Goal: Task Accomplishment & Management: Complete application form

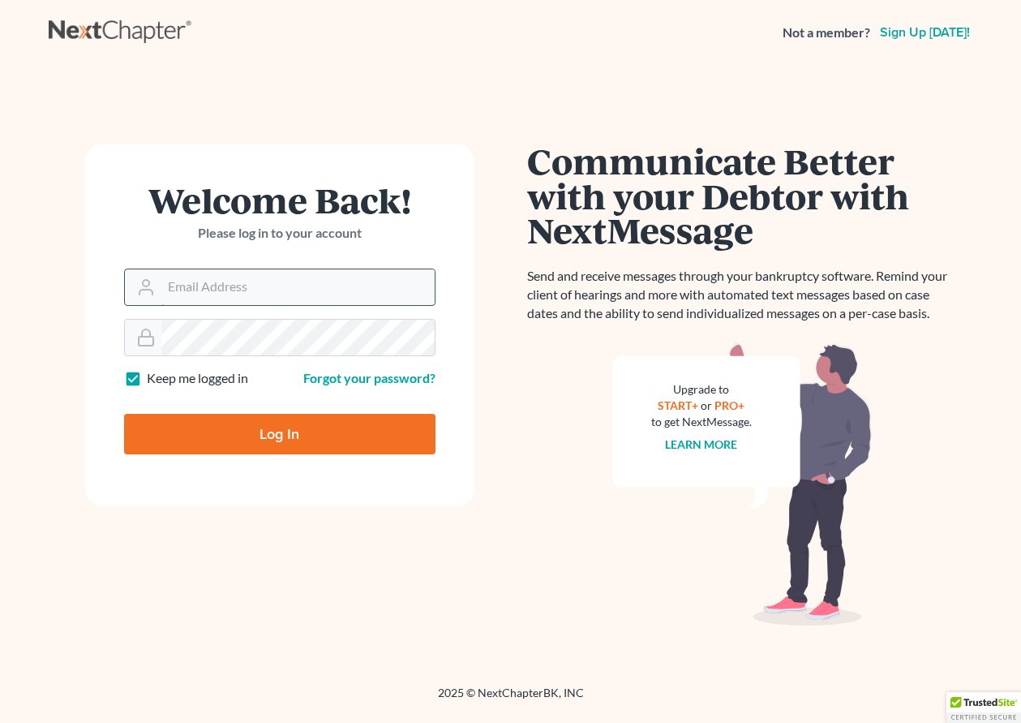
click at [307, 279] on input "Email Address" at bounding box center [297, 287] width 273 height 36
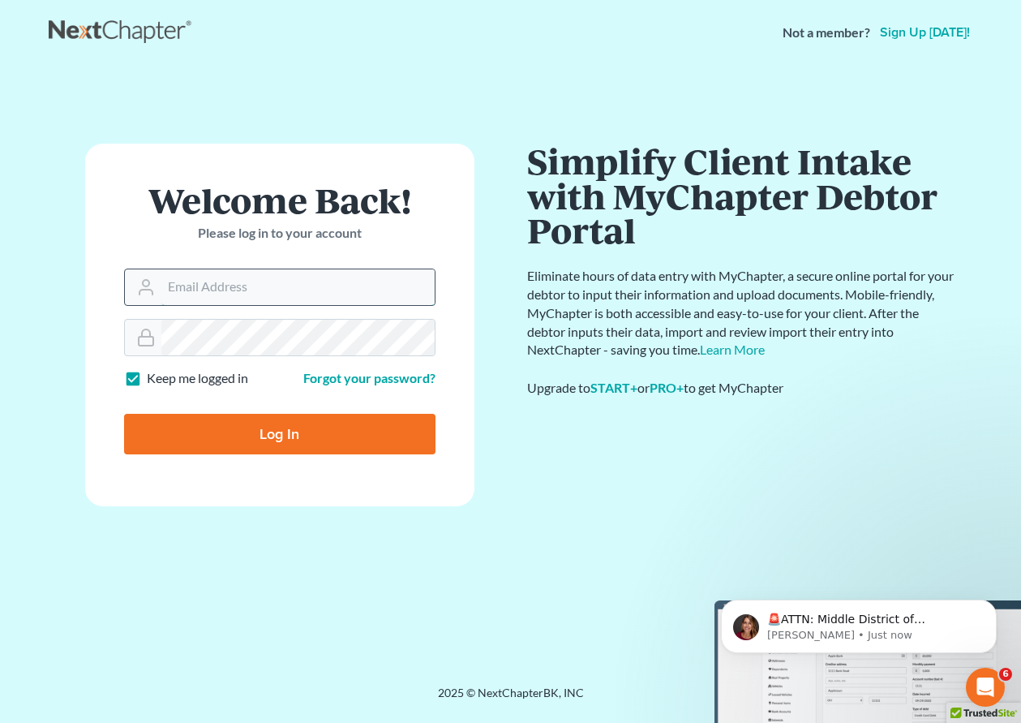
type input "[EMAIL_ADDRESS][DOMAIN_NAME]"
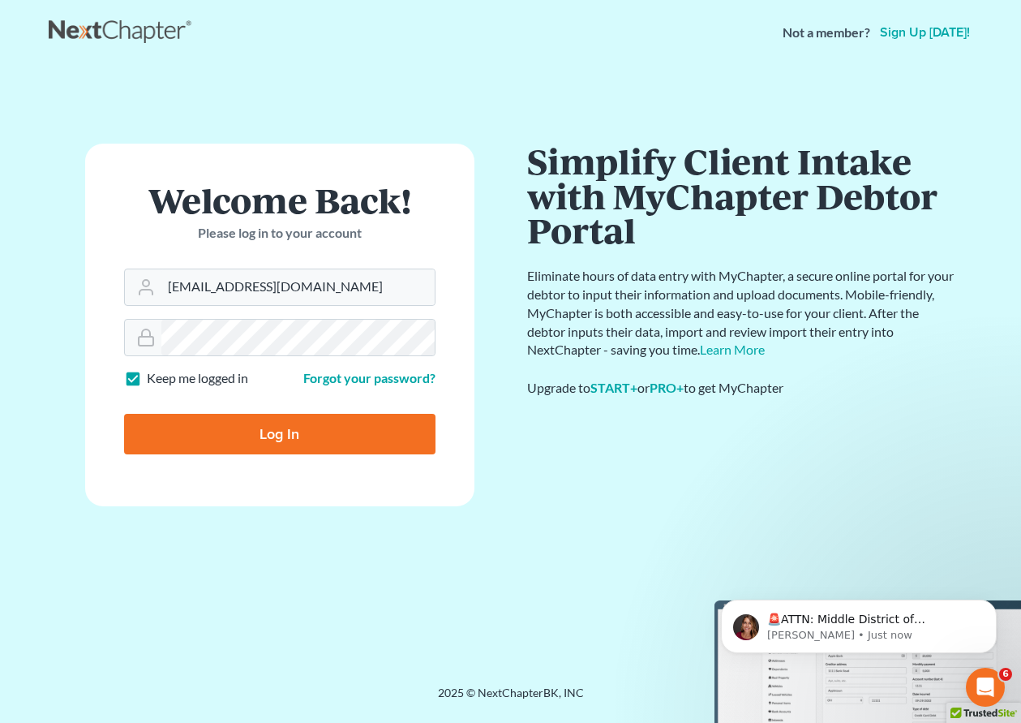
click at [308, 440] on input "Log In" at bounding box center [279, 434] width 311 height 41
type input "Thinking..."
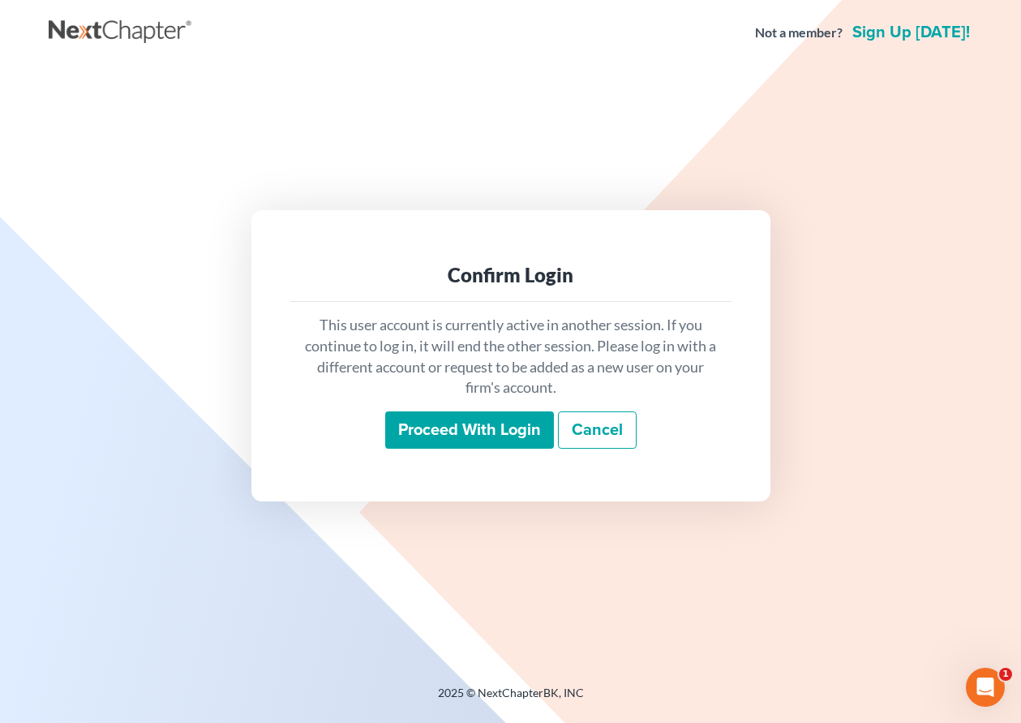
click at [511, 419] on input "Proceed with login" at bounding box center [469, 429] width 169 height 37
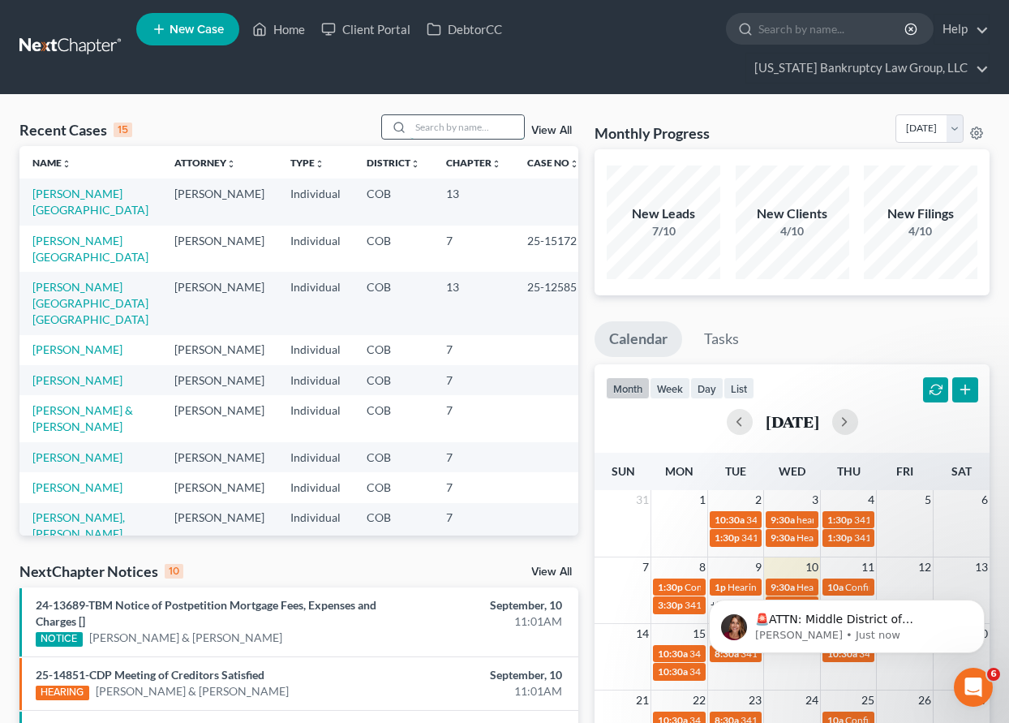
click at [431, 118] on input "search" at bounding box center [467, 127] width 114 height 24
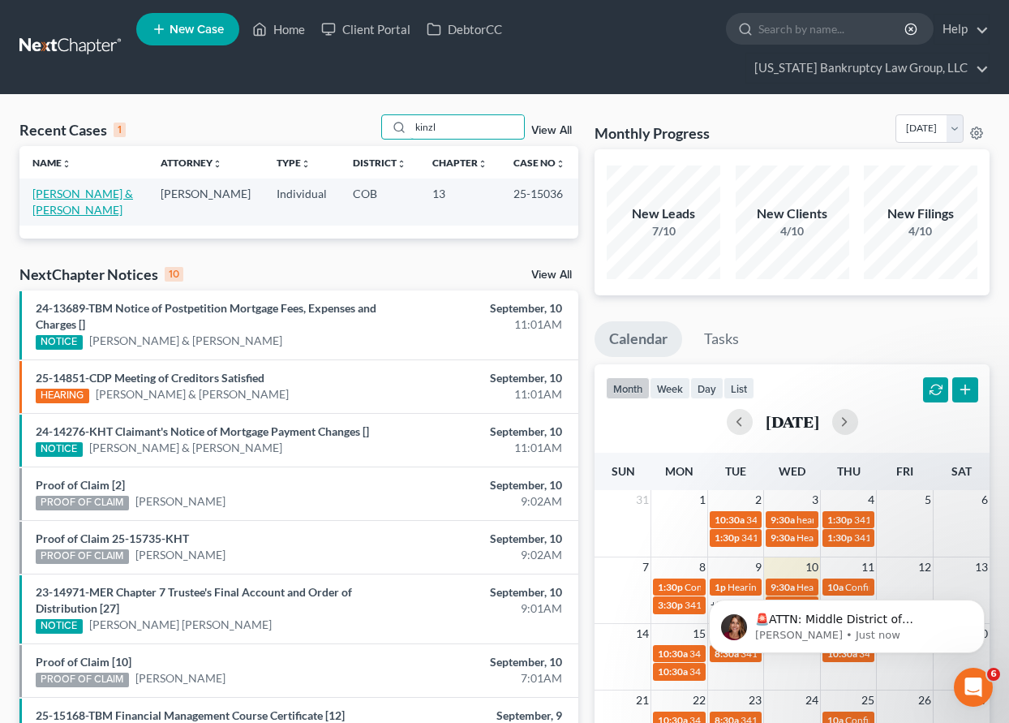
type input "kinzl"
click at [75, 195] on link "[PERSON_NAME] & [PERSON_NAME]" at bounding box center [82, 202] width 101 height 30
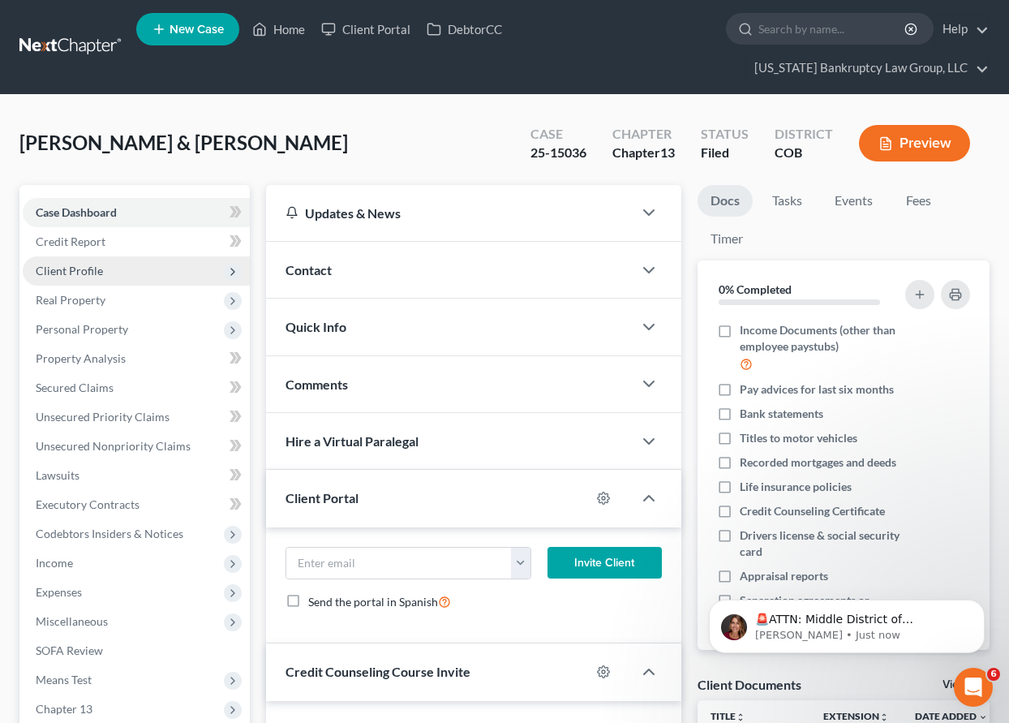
click at [81, 277] on span "Client Profile" at bounding box center [69, 271] width 67 height 14
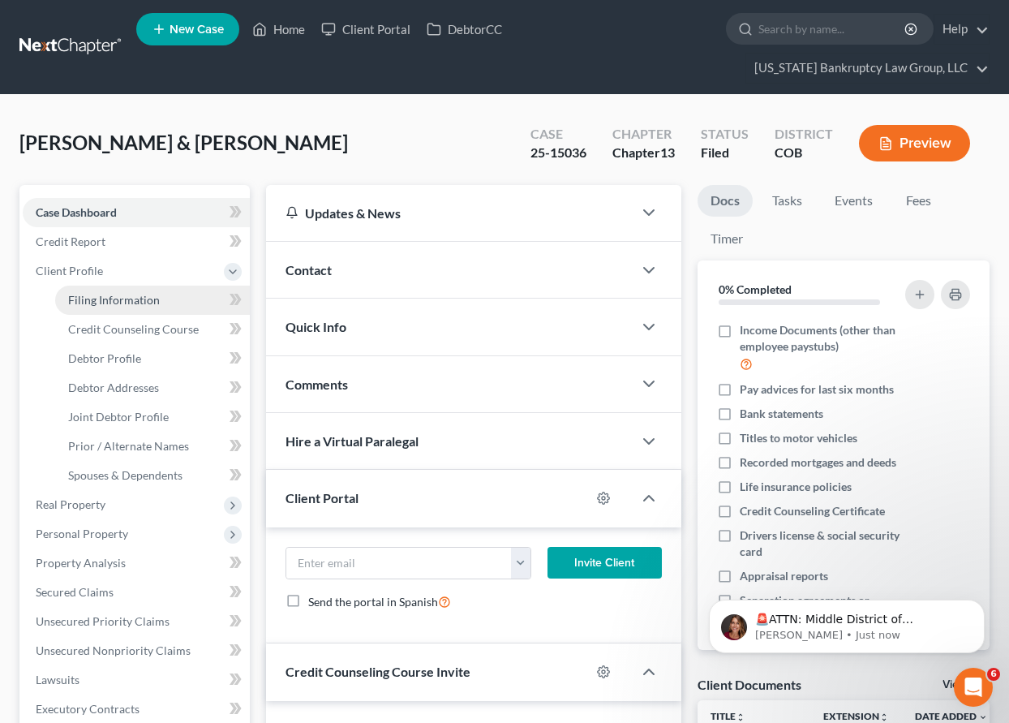
click at [90, 294] on span "Filing Information" at bounding box center [114, 300] width 92 height 14
select select "1"
select select "3"
select select "5"
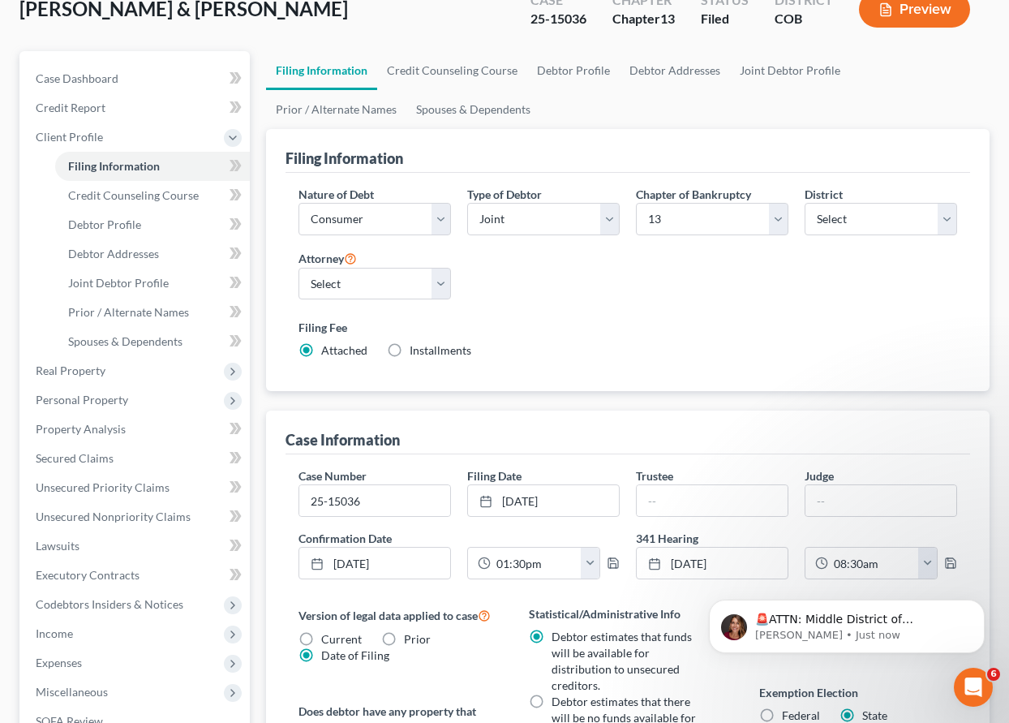
scroll to position [162, 0]
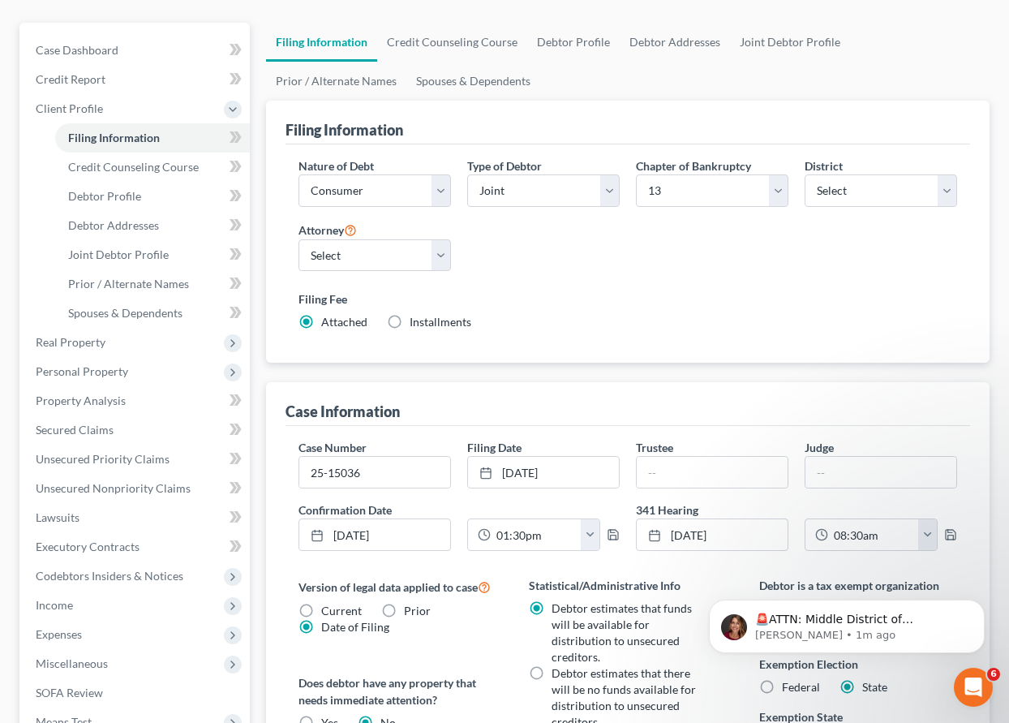
click at [741, 256] on div "Nature of Debt Select Business Consumer Other Nature of Business Select Clearin…" at bounding box center [627, 250] width 675 height 187
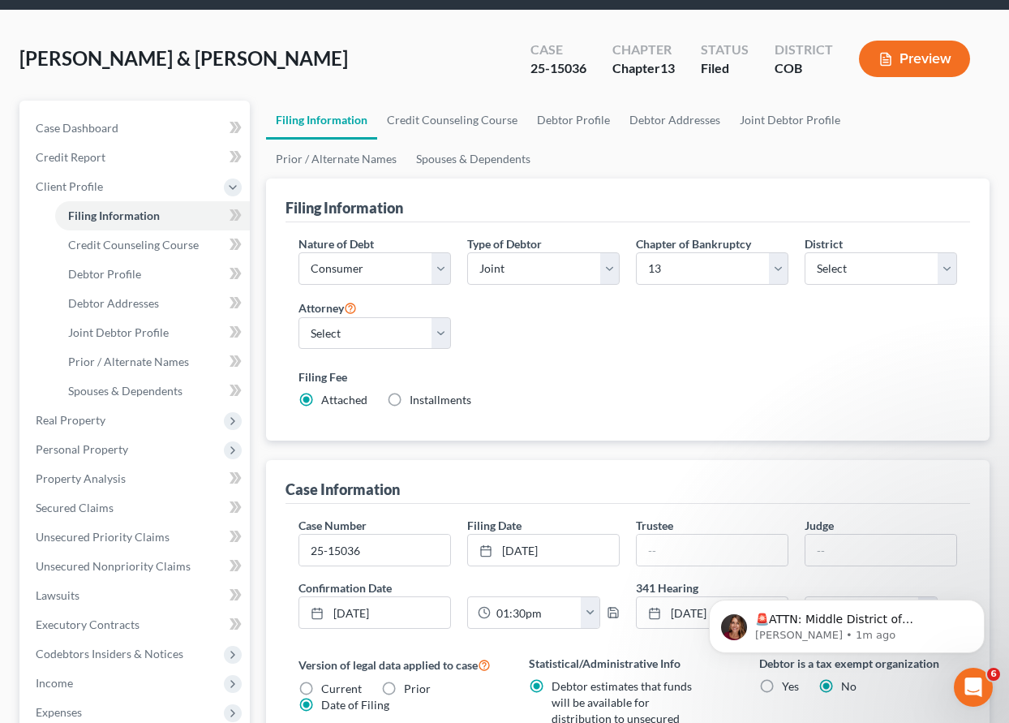
scroll to position [0, 0]
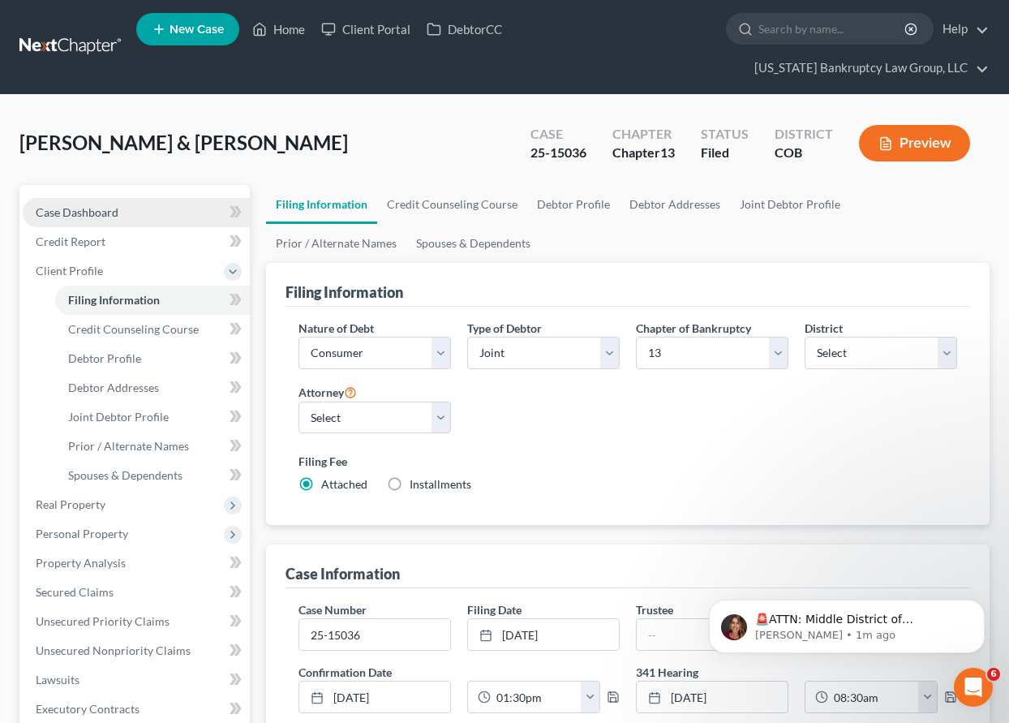
click at [75, 218] on span "Case Dashboard" at bounding box center [77, 212] width 83 height 14
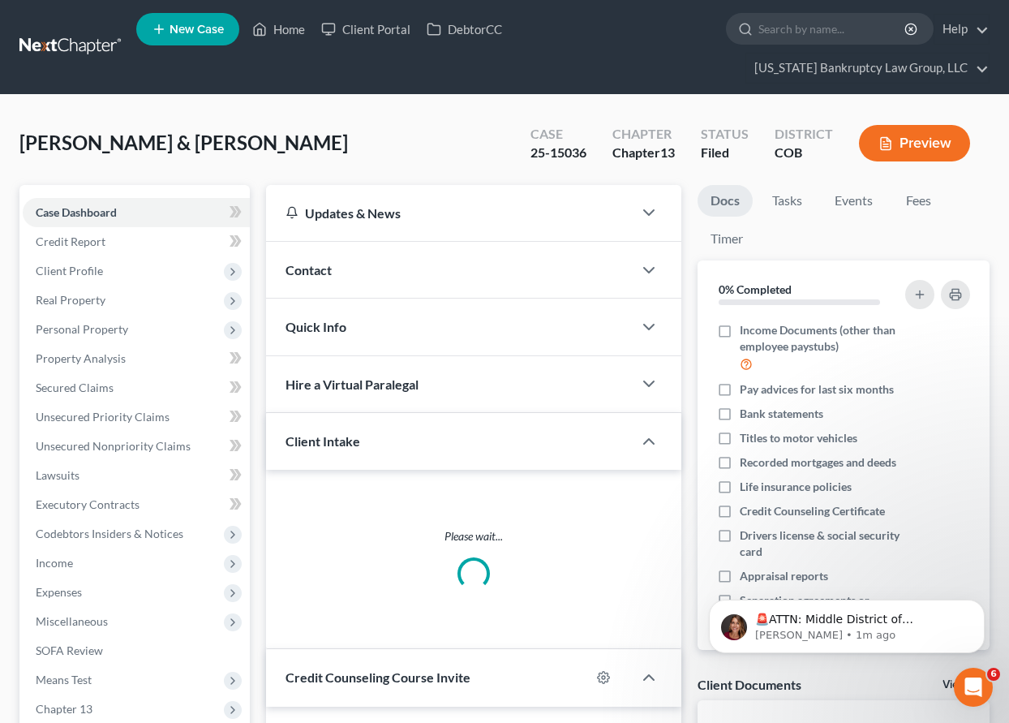
click at [334, 273] on div "Contact" at bounding box center [449, 270] width 367 height 56
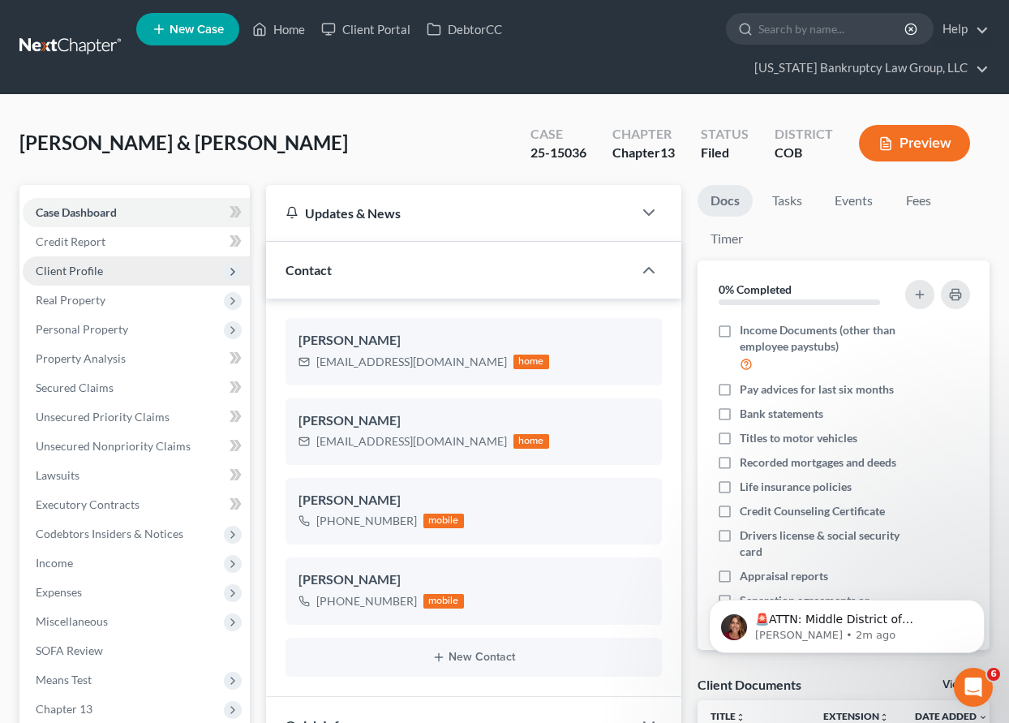
click at [71, 268] on span "Client Profile" at bounding box center [69, 271] width 67 height 14
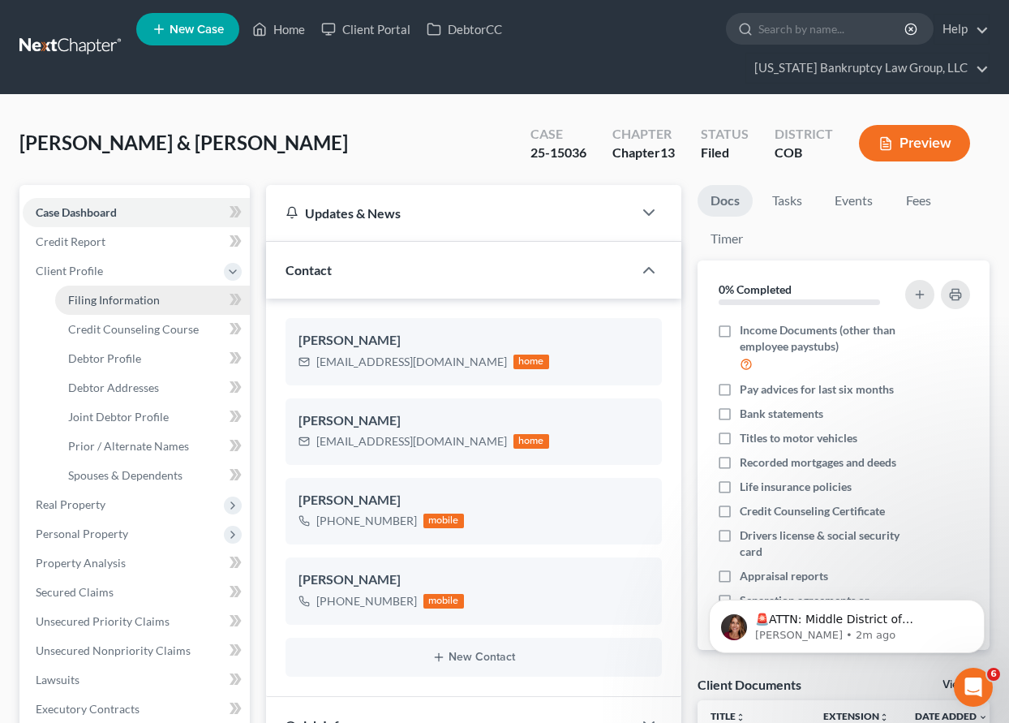
click at [85, 299] on span "Filing Information" at bounding box center [114, 300] width 92 height 14
select select "1"
select select "3"
select select "11"
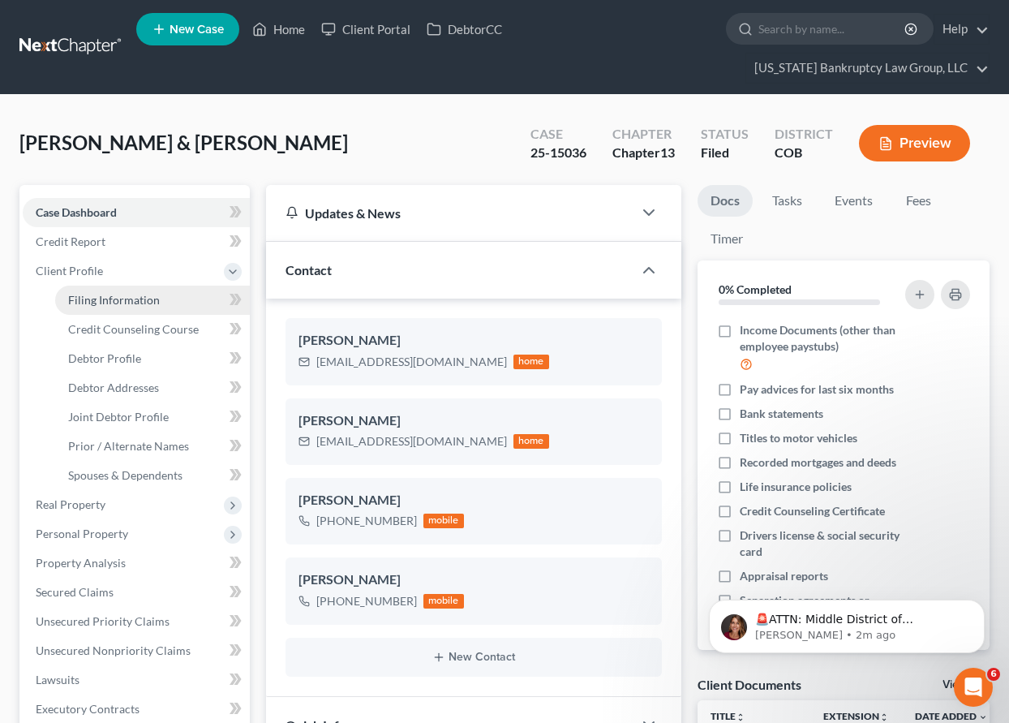
select select "0"
select select "5"
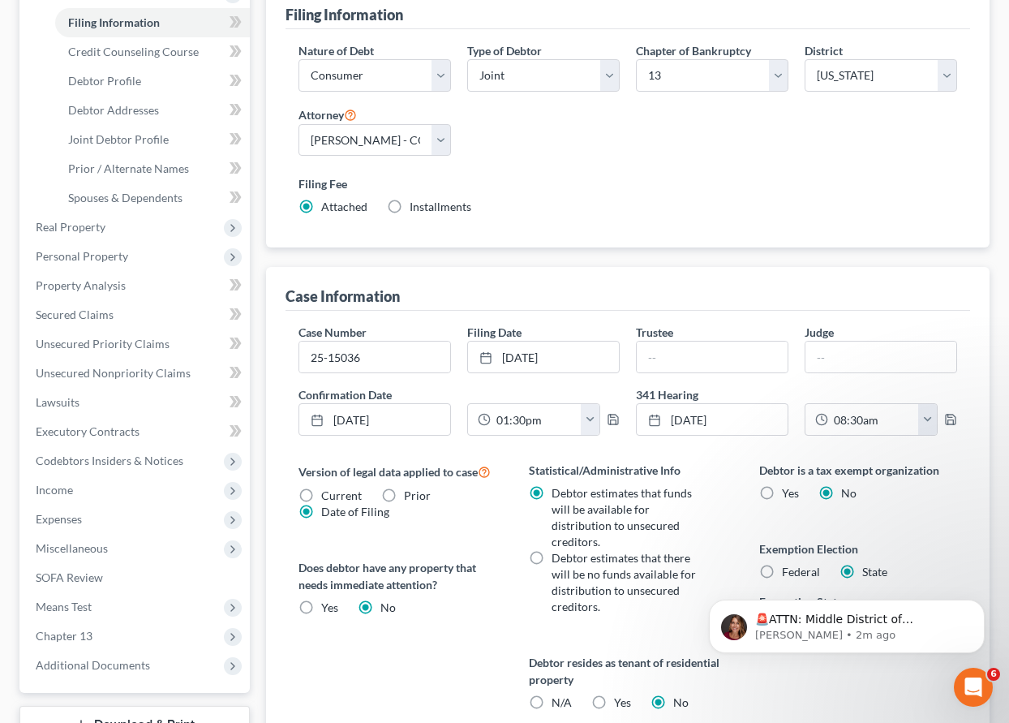
scroll to position [324, 0]
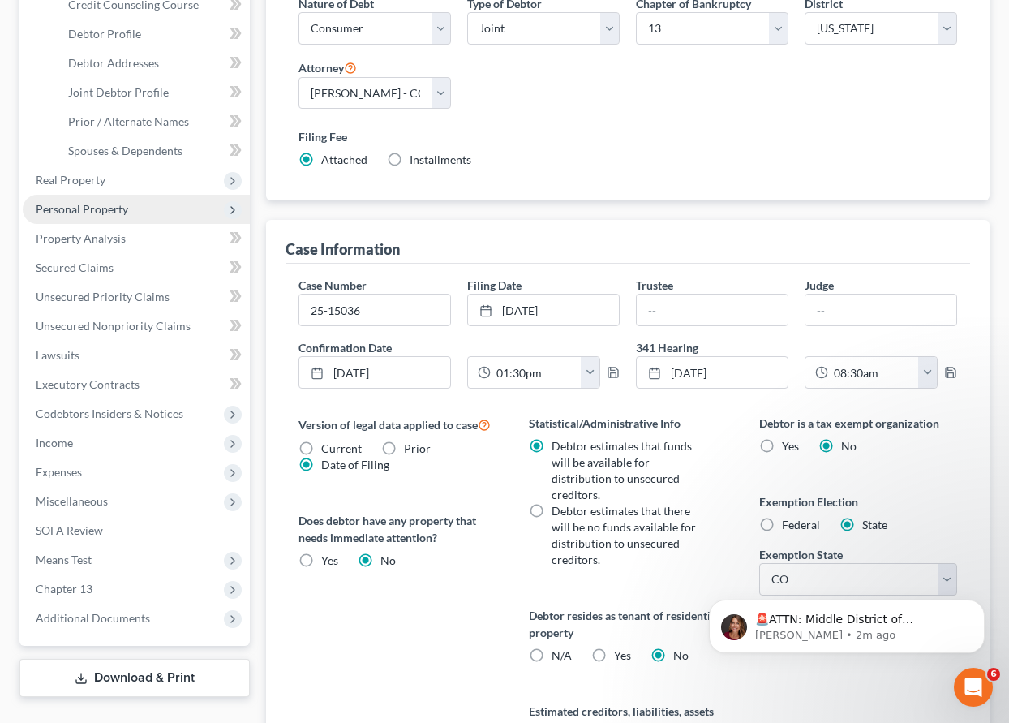
click at [96, 213] on span "Personal Property" at bounding box center [82, 209] width 92 height 14
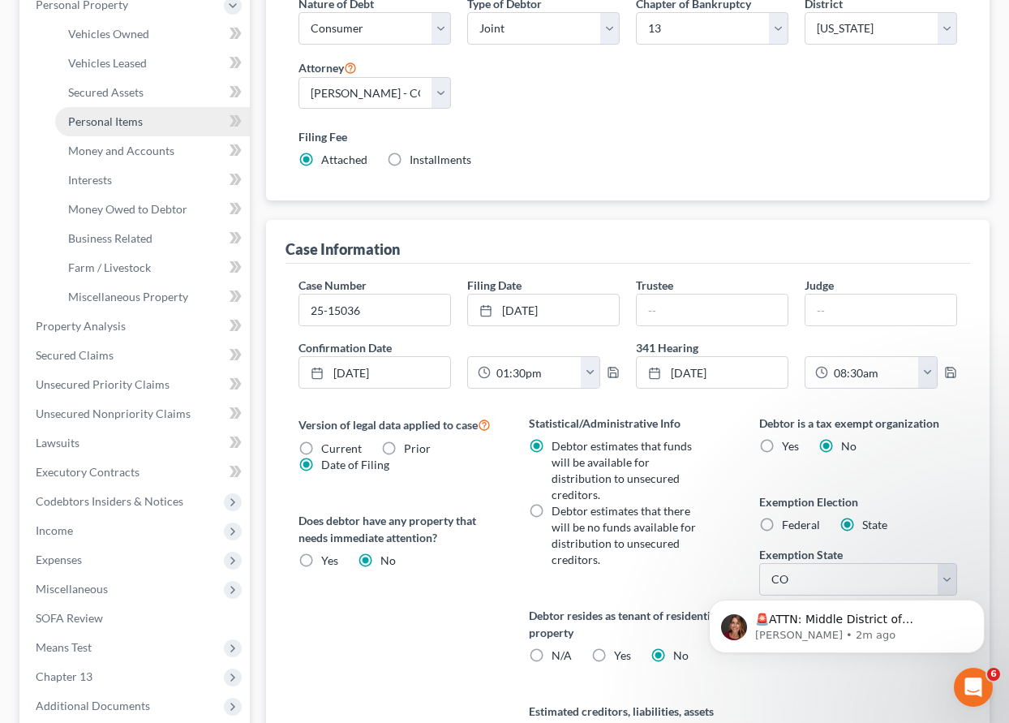
click at [114, 118] on span "Personal Items" at bounding box center [105, 121] width 75 height 14
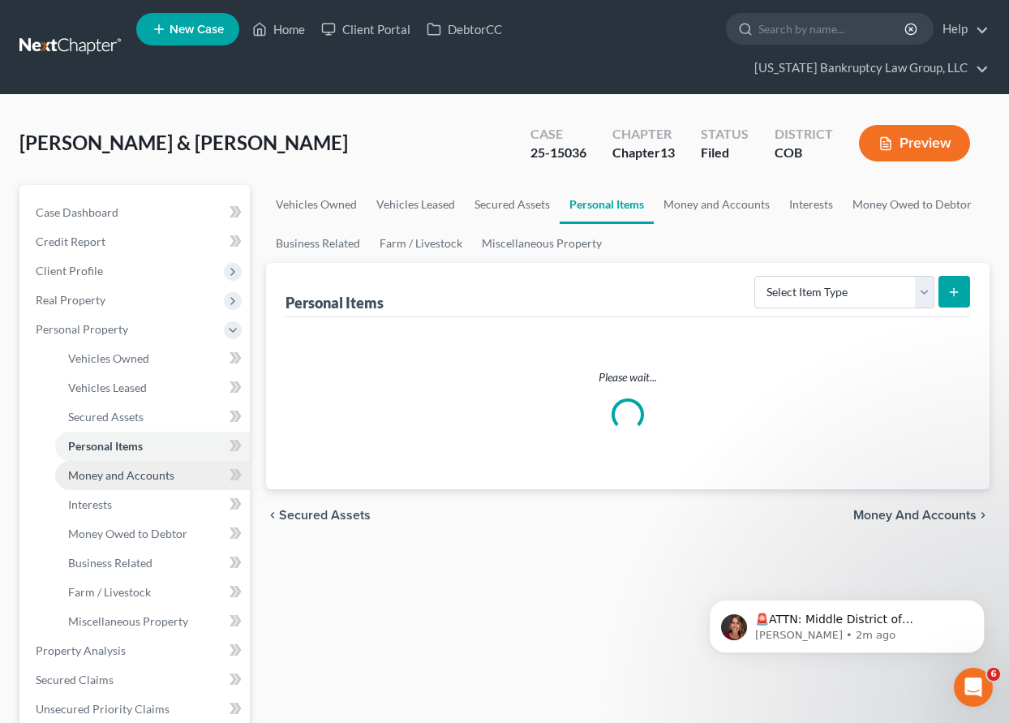
click at [110, 481] on span "Money and Accounts" at bounding box center [121, 475] width 106 height 14
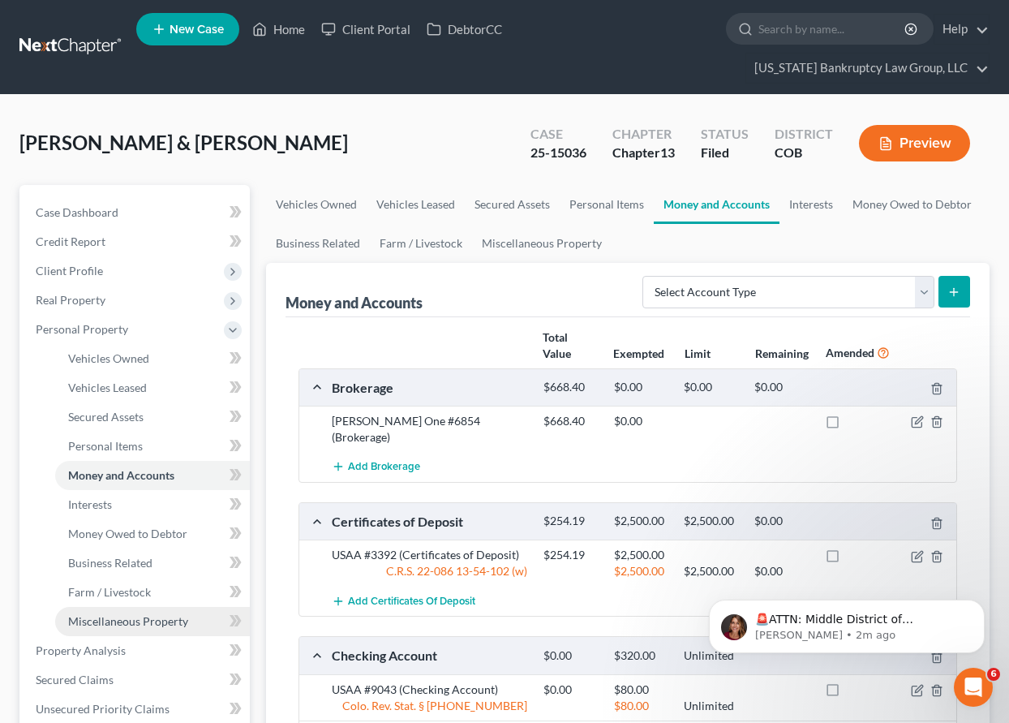
click at [140, 621] on span "Miscellaneous Property" at bounding box center [128, 621] width 120 height 14
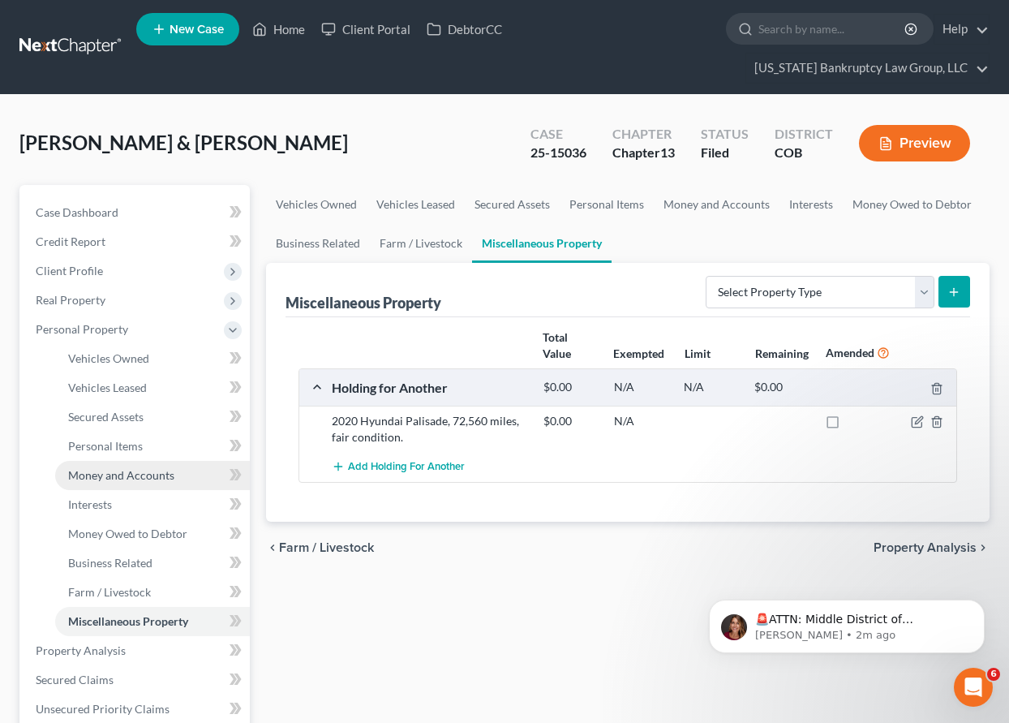
click at [122, 472] on span "Money and Accounts" at bounding box center [121, 475] width 106 height 14
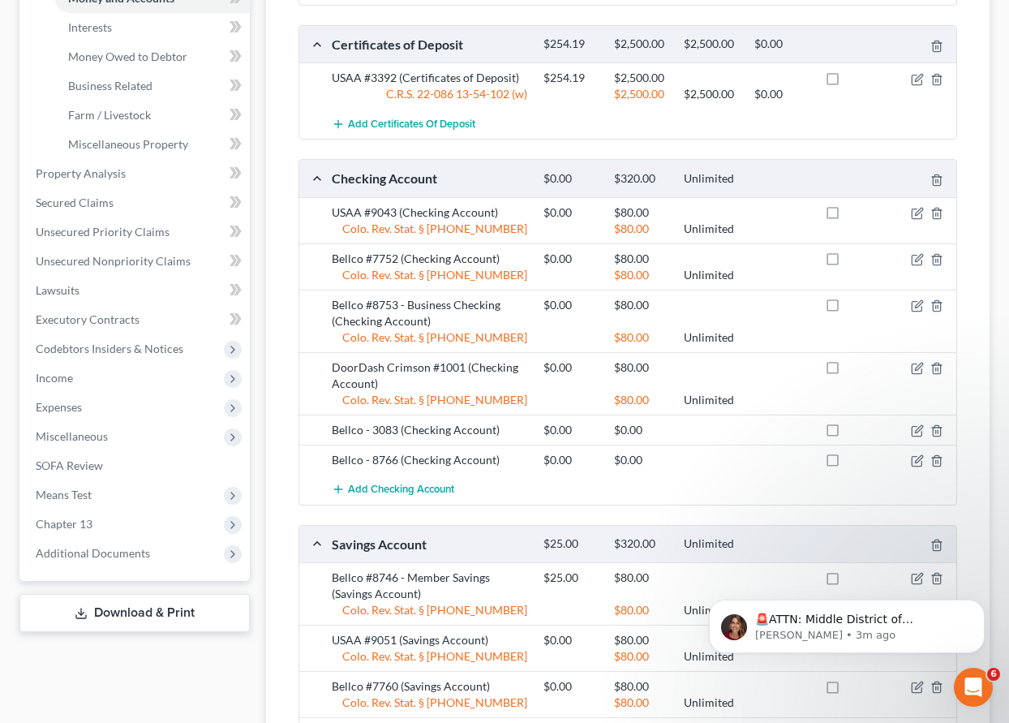
scroll to position [487, 0]
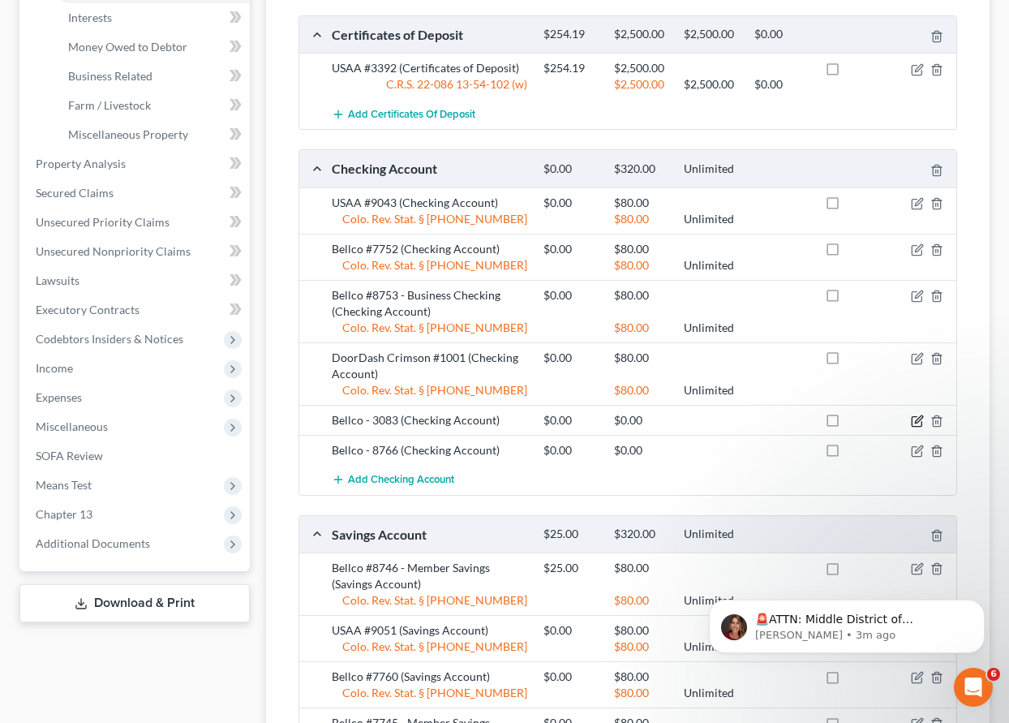
click at [914, 414] on icon "button" at bounding box center [917, 420] width 13 height 13
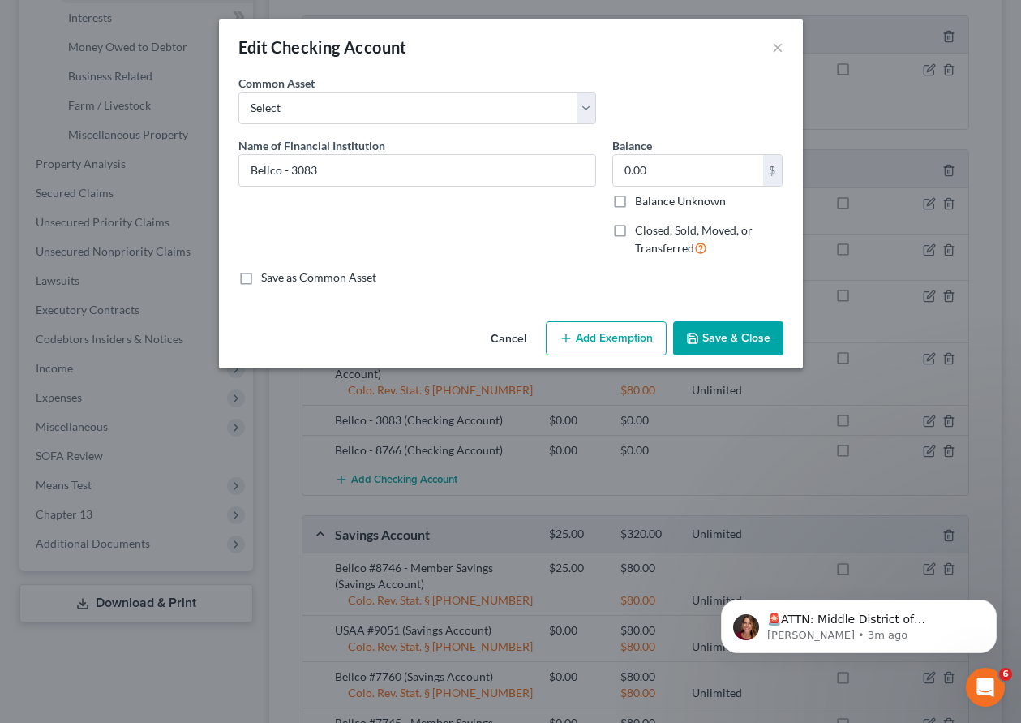
click at [510, 341] on button "Cancel" at bounding box center [509, 339] width 62 height 32
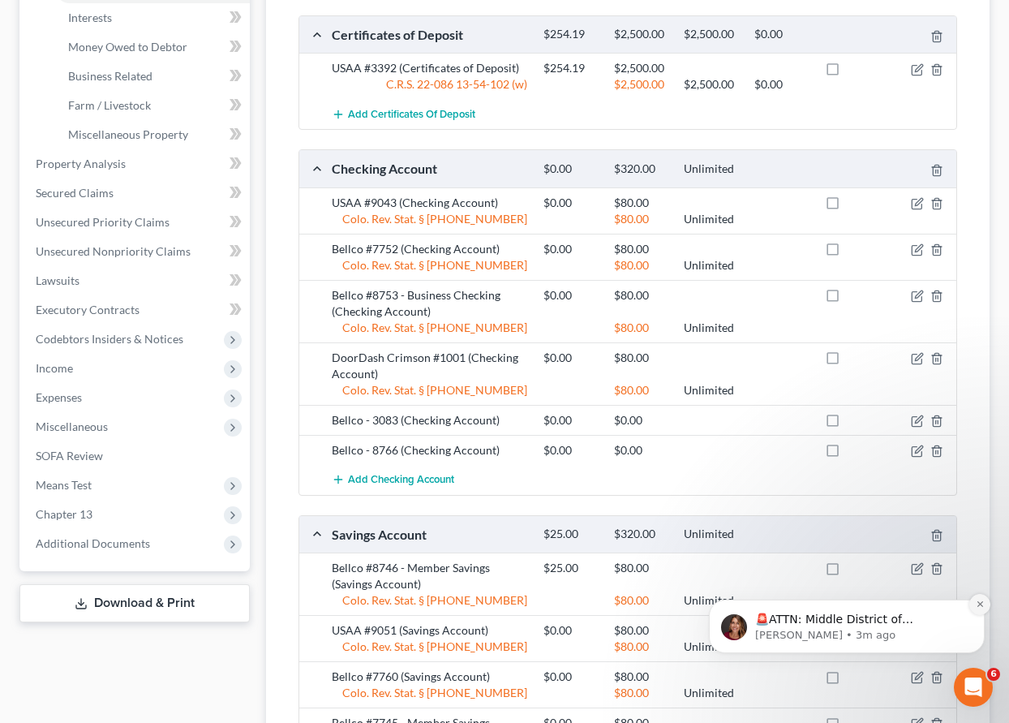
click at [979, 603] on icon "Dismiss notification" at bounding box center [980, 604] width 6 height 6
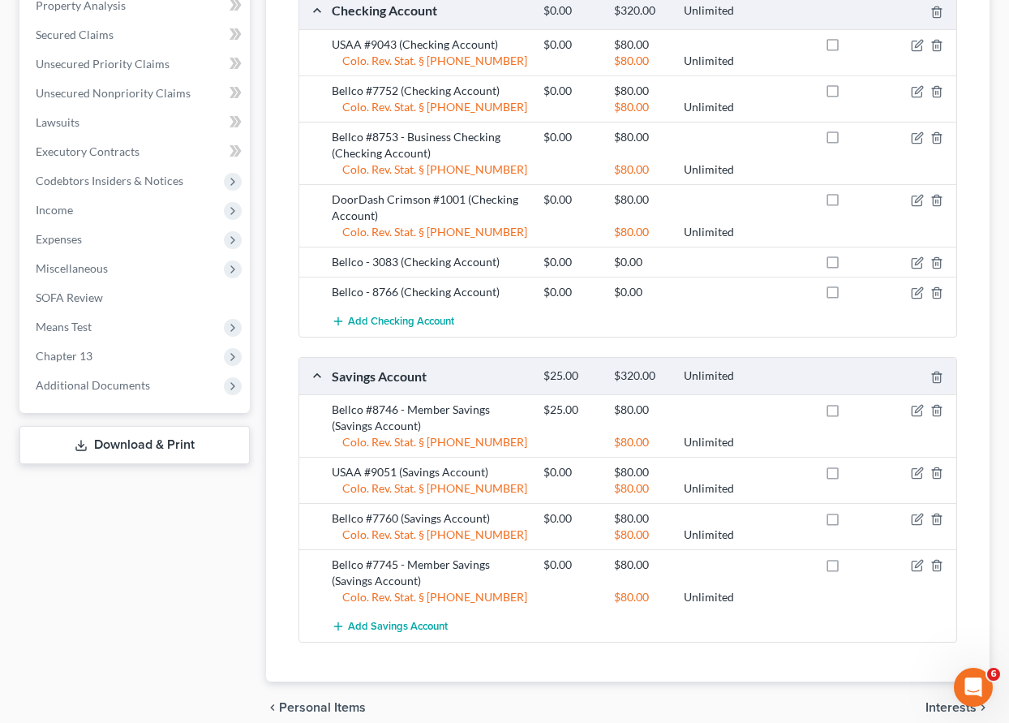
scroll to position [620, 0]
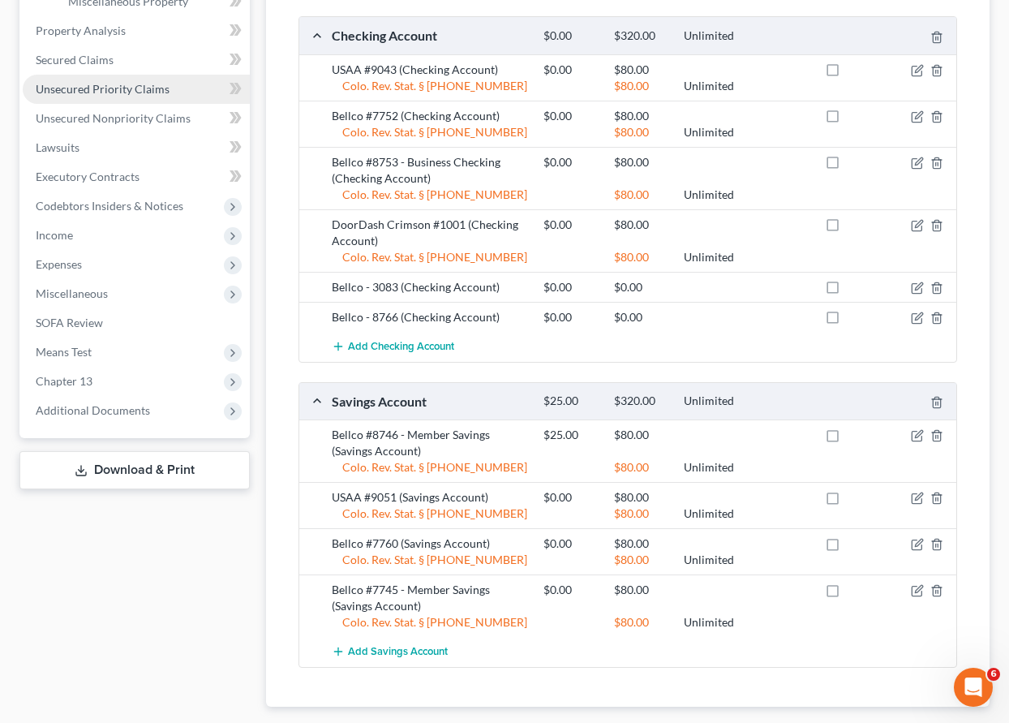
click at [109, 86] on span "Unsecured Priority Claims" at bounding box center [103, 89] width 134 height 14
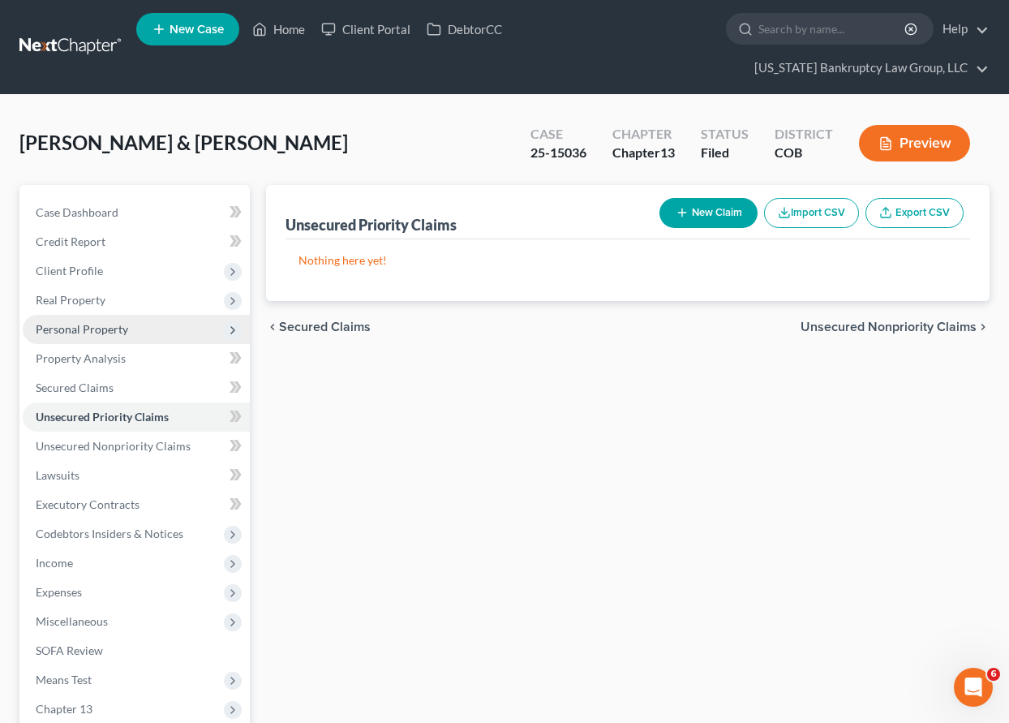
click at [89, 330] on span "Personal Property" at bounding box center [82, 329] width 92 height 14
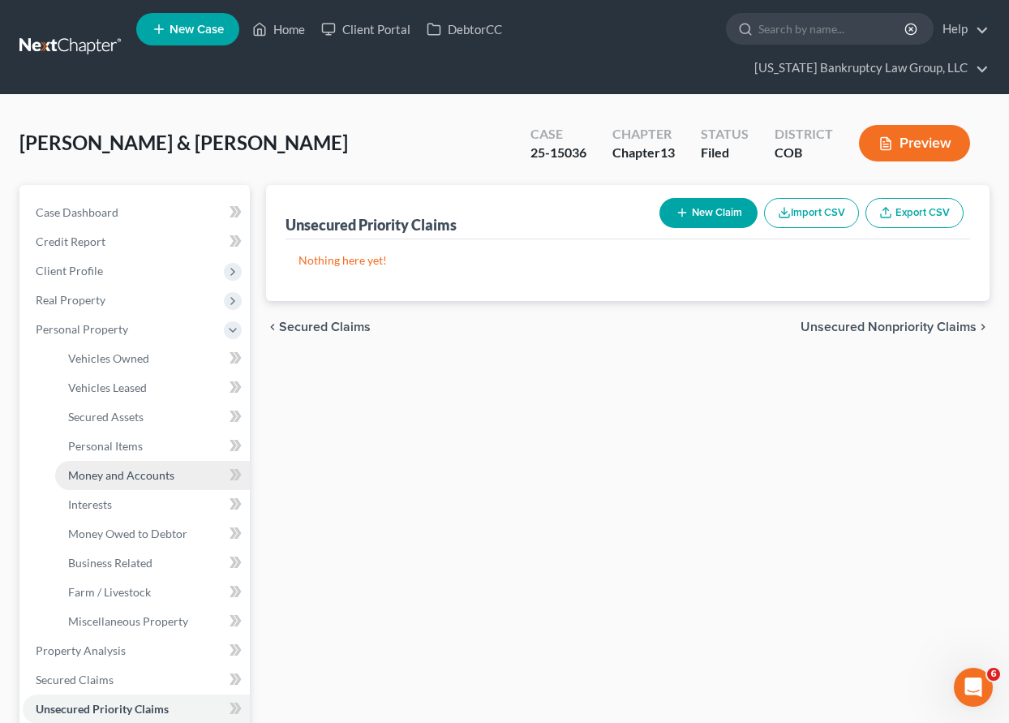
click at [112, 475] on span "Money and Accounts" at bounding box center [121, 475] width 106 height 14
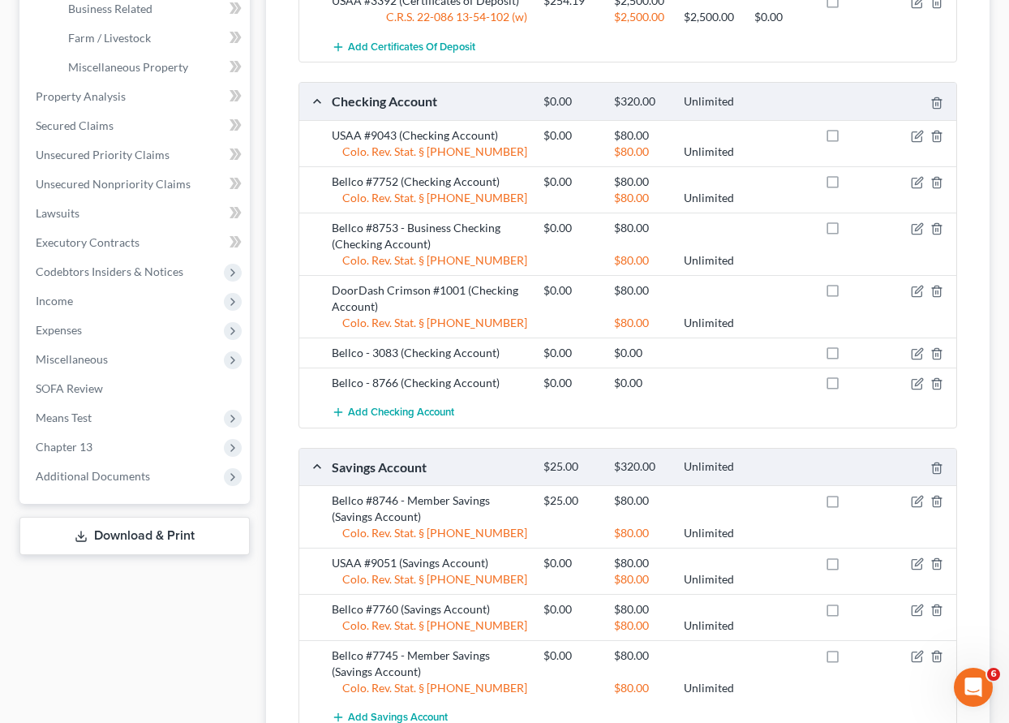
scroll to position [649, 0]
